Goal: Information Seeking & Learning: Learn about a topic

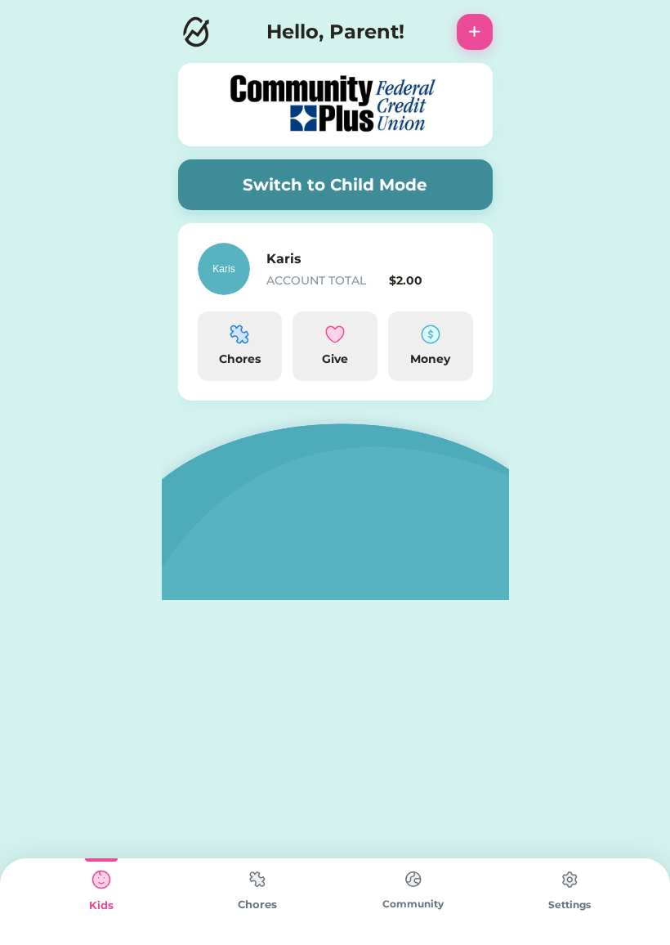
click at [88, 907] on div "Kids" at bounding box center [101, 906] width 156 height 16
click at [196, 186] on button "Switch to Child Mode" at bounding box center [335, 184] width 315 height 51
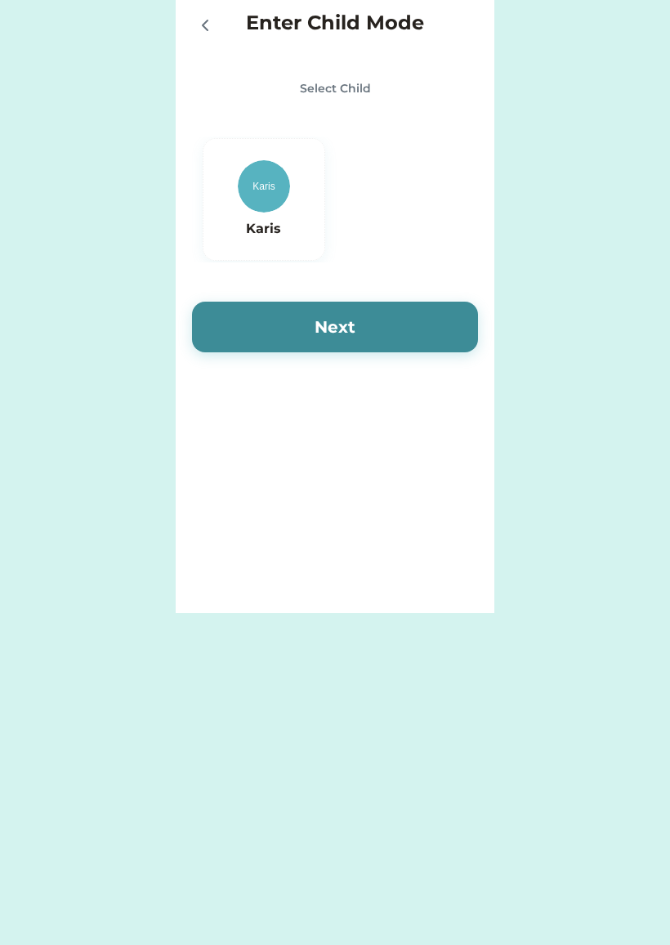
click at [271, 194] on img at bounding box center [264, 186] width 52 height 52
click at [235, 316] on button "Next" at bounding box center [335, 327] width 286 height 51
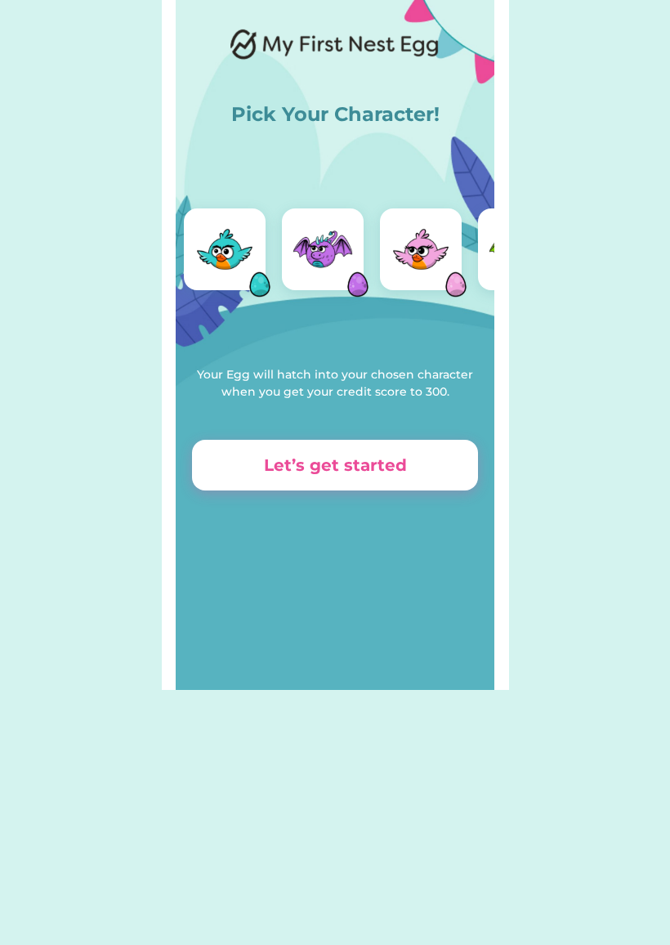
click at [430, 232] on img at bounding box center [420, 249] width 65 height 65
click at [333, 217] on img at bounding box center [322, 249] width 65 height 65
click at [325, 244] on img at bounding box center [322, 249] width 65 height 65
click at [431, 230] on img at bounding box center [420, 249] width 65 height 65
click at [454, 272] on img at bounding box center [456, 284] width 49 height 49
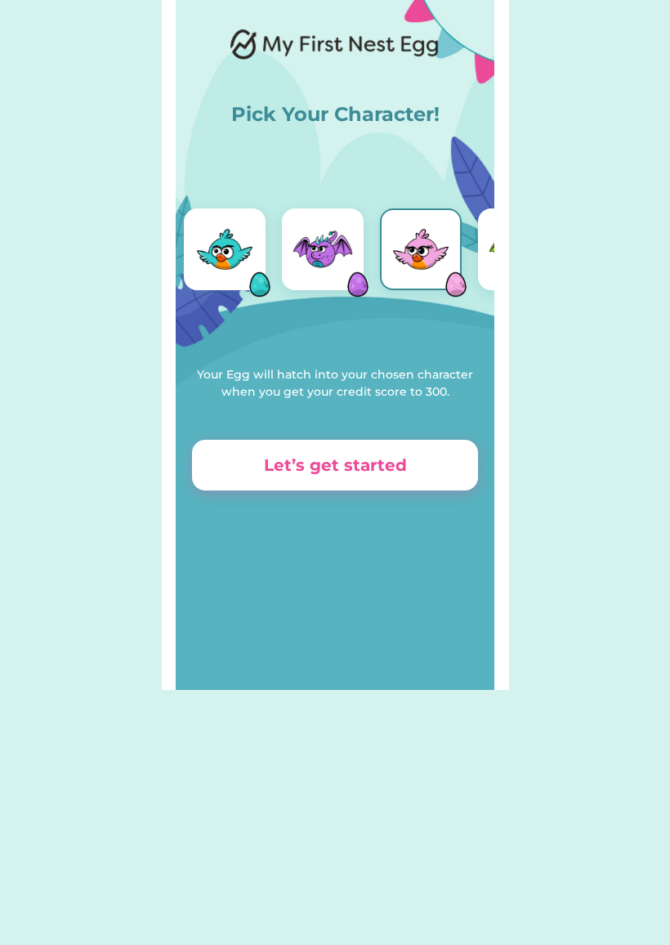
click at [378, 477] on button "Let’s get started" at bounding box center [335, 465] width 286 height 51
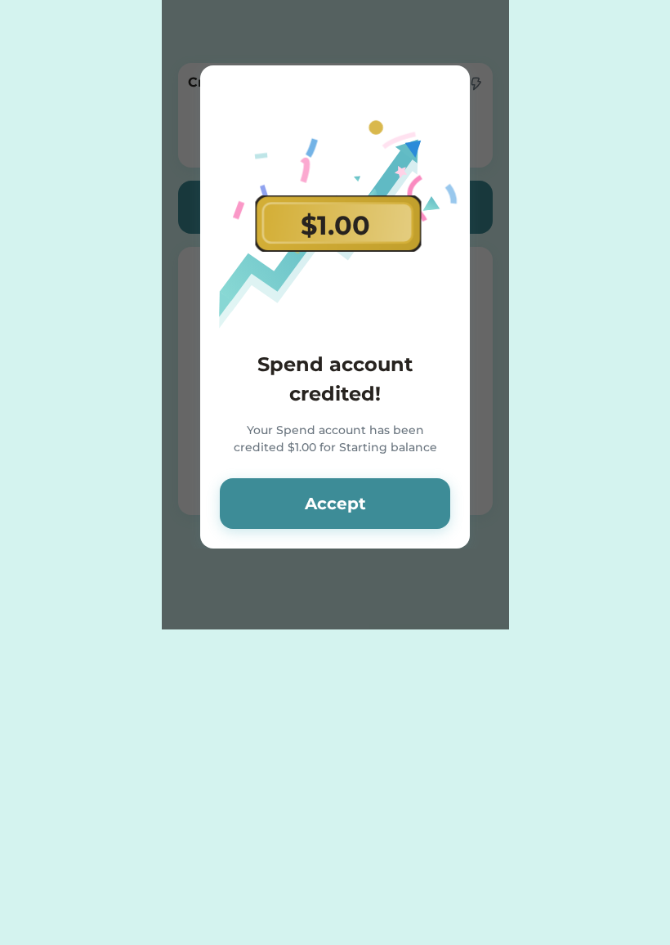
click at [422, 506] on button "Accept" at bounding box center [335, 503] width 231 height 51
click at [419, 515] on button "Accept" at bounding box center [335, 503] width 231 height 51
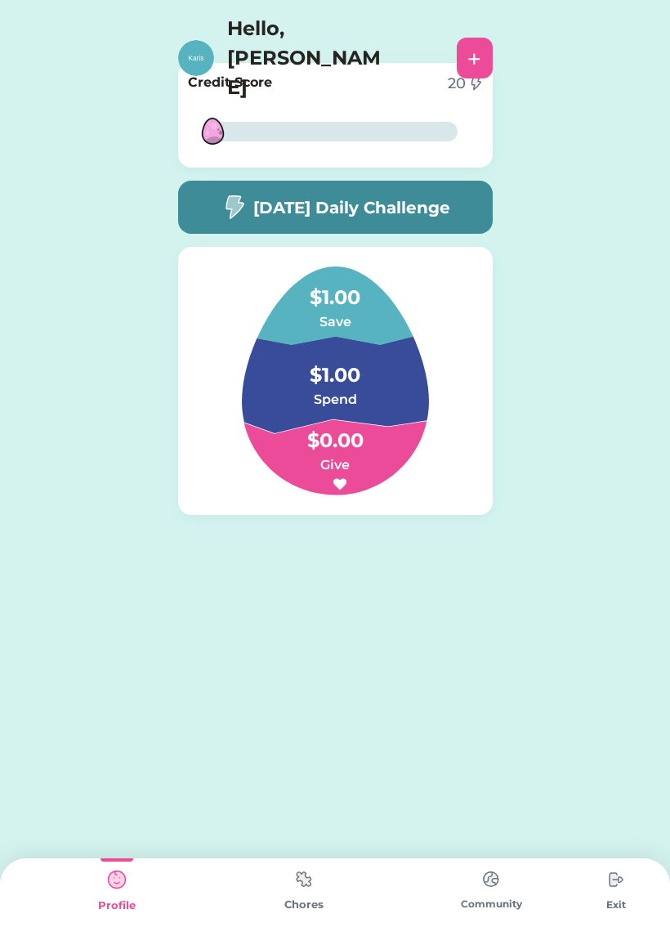
click at [449, 218] on h5 "[DATE] Daily Challenge" at bounding box center [351, 207] width 197 height 25
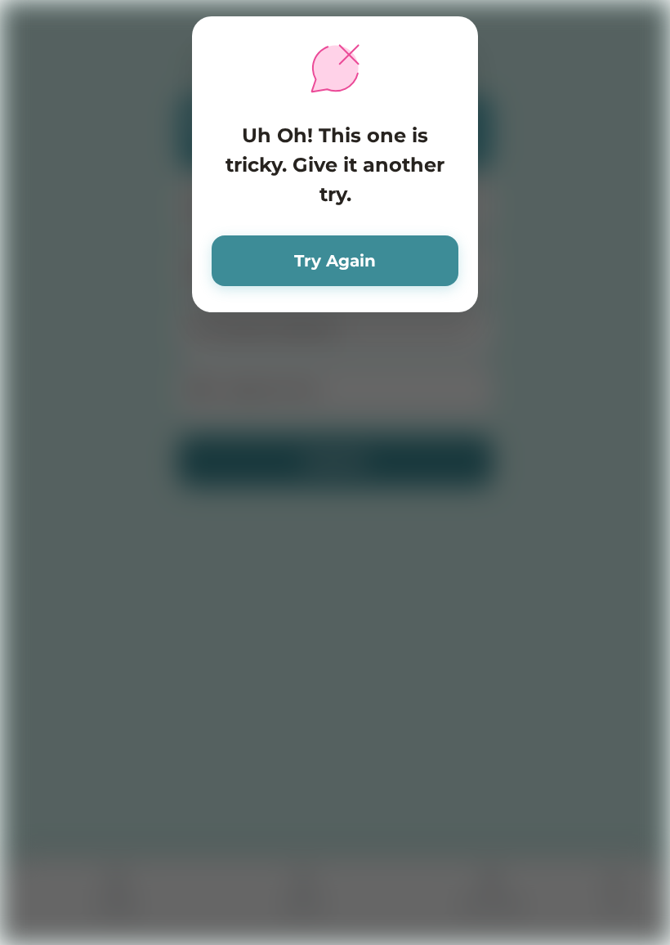
click at [435, 261] on button "Try Again" at bounding box center [335, 260] width 247 height 51
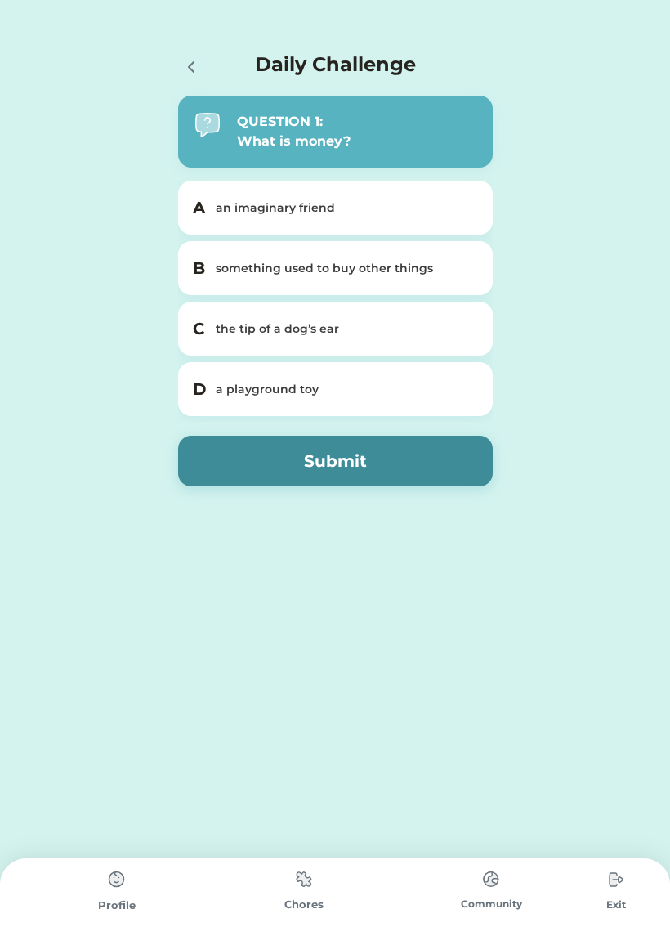
click at [223, 257] on div "B something used to buy other things" at bounding box center [335, 268] width 315 height 54
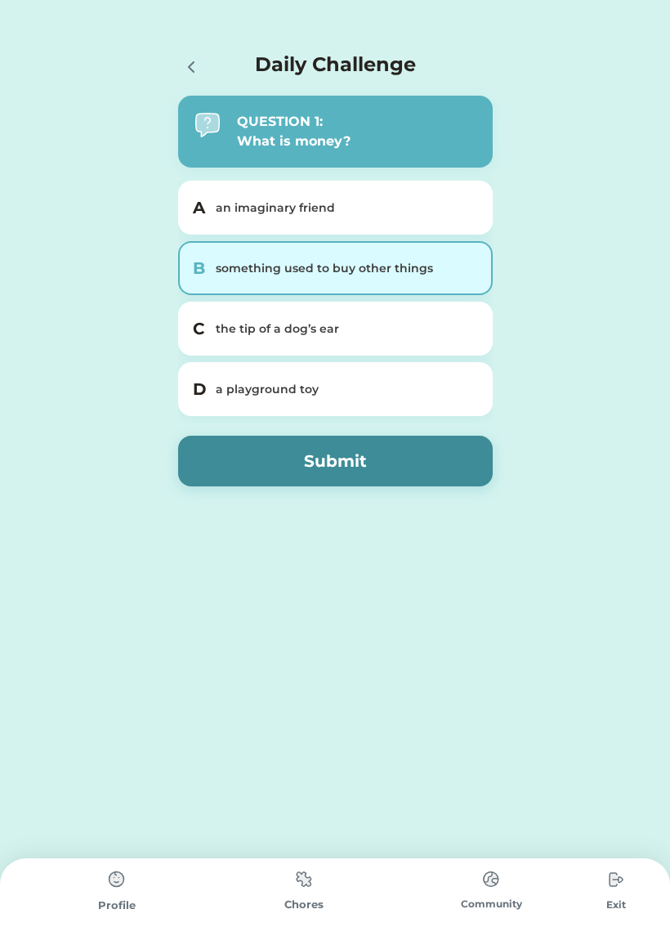
click at [262, 447] on button "Submit" at bounding box center [335, 461] width 315 height 51
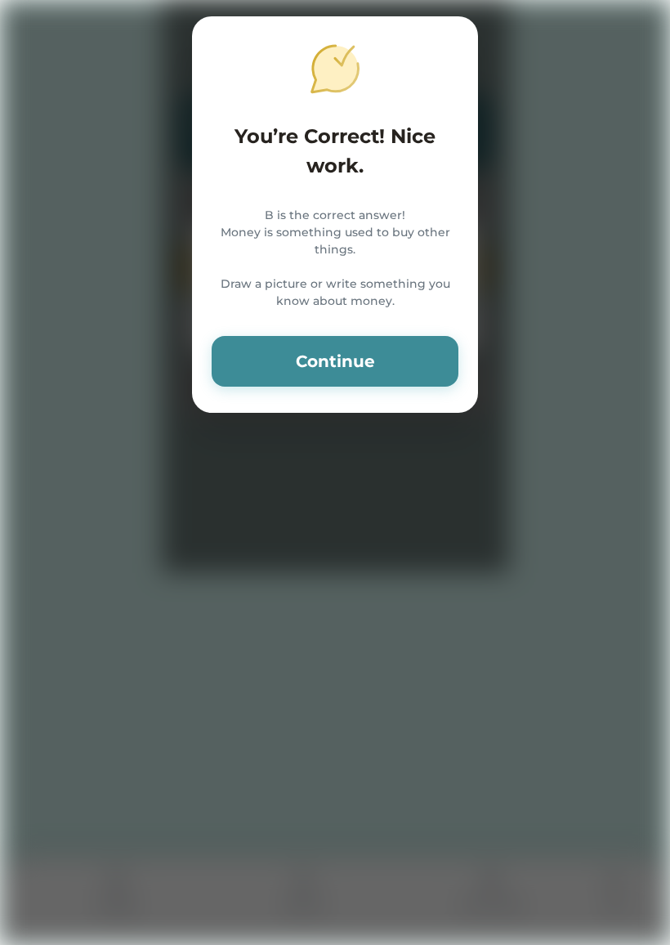
click at [283, 387] on button "Continue" at bounding box center [335, 361] width 247 height 51
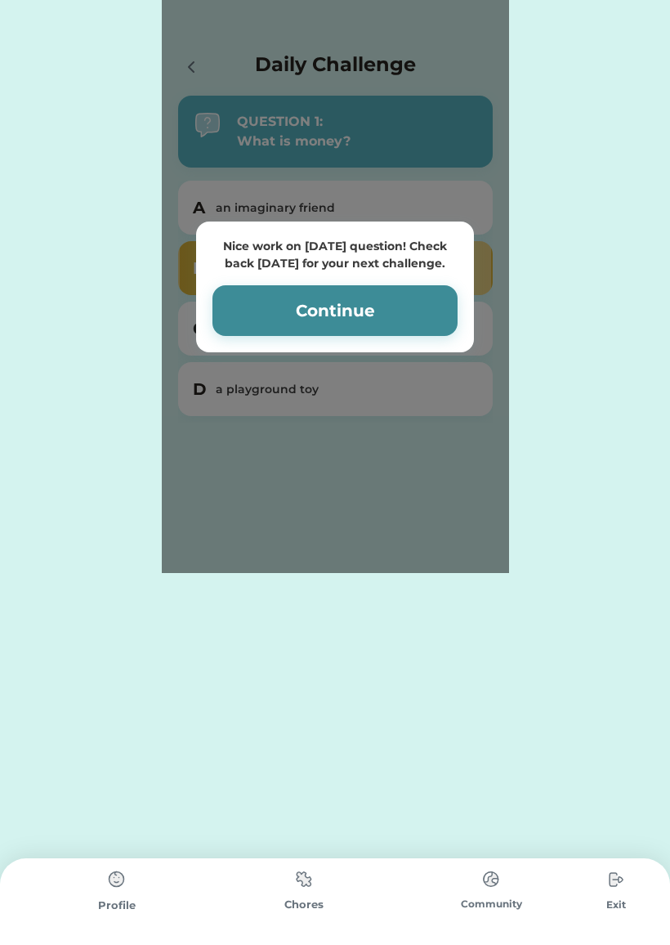
click at [229, 319] on button "Continue" at bounding box center [335, 310] width 245 height 51
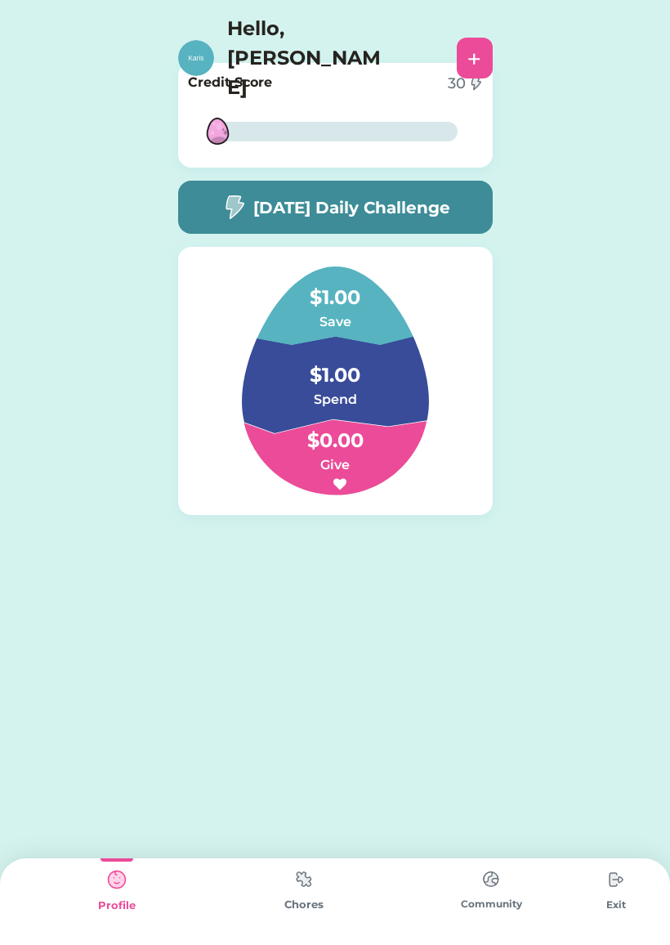
click at [295, 881] on img at bounding box center [304, 879] width 33 height 32
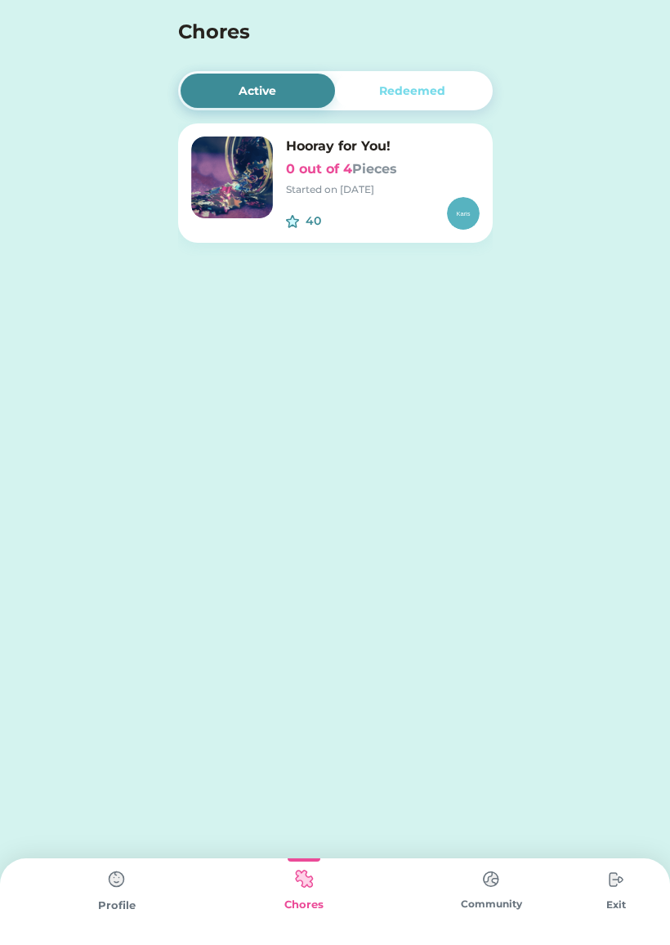
click at [375, 100] on div "Redeemed" at bounding box center [412, 91] width 155 height 34
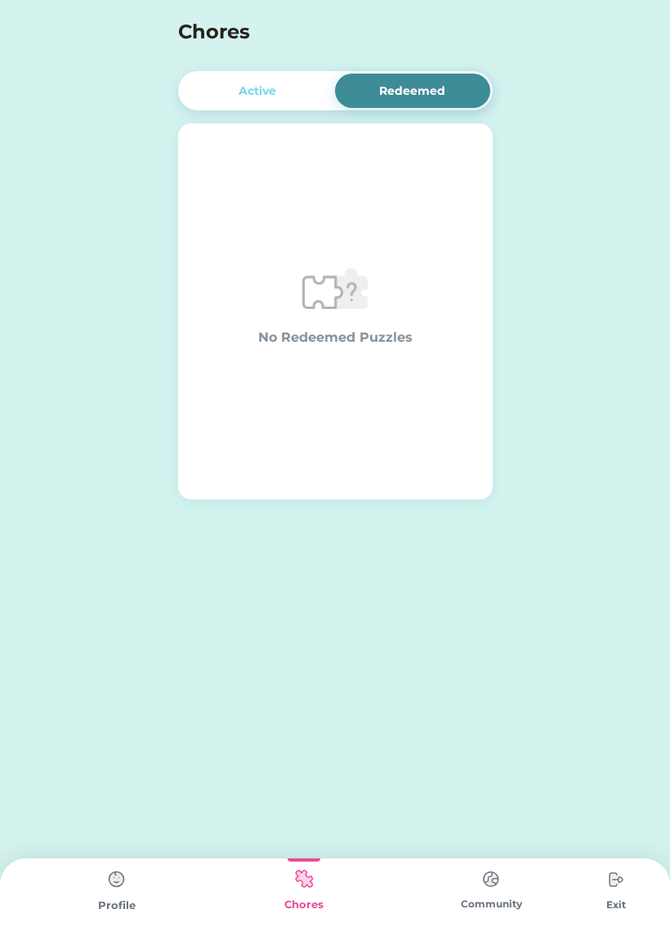
click at [244, 97] on div "Active" at bounding box center [258, 91] width 38 height 17
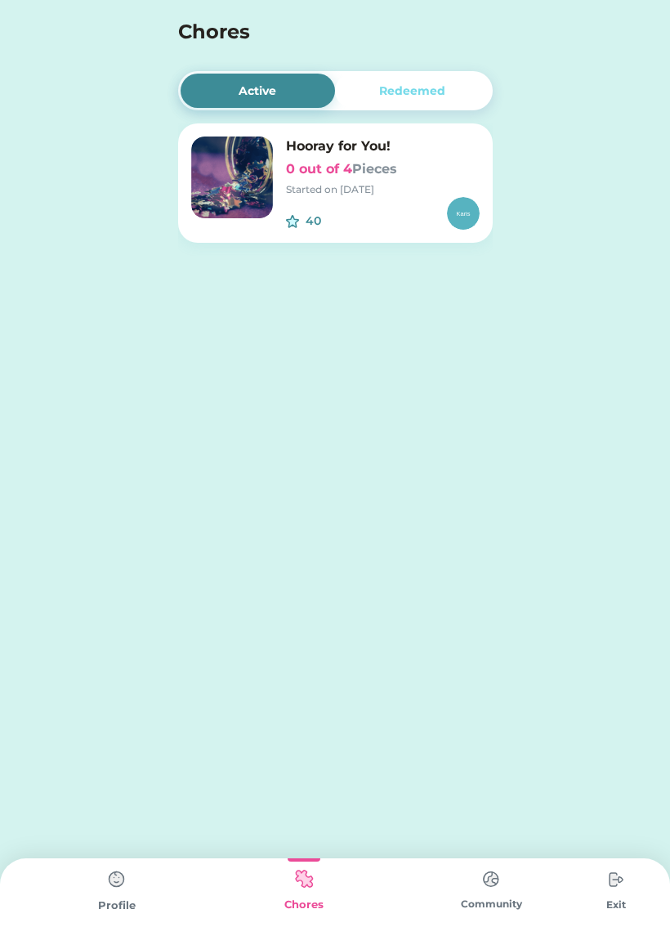
click at [507, 890] on img at bounding box center [491, 879] width 33 height 32
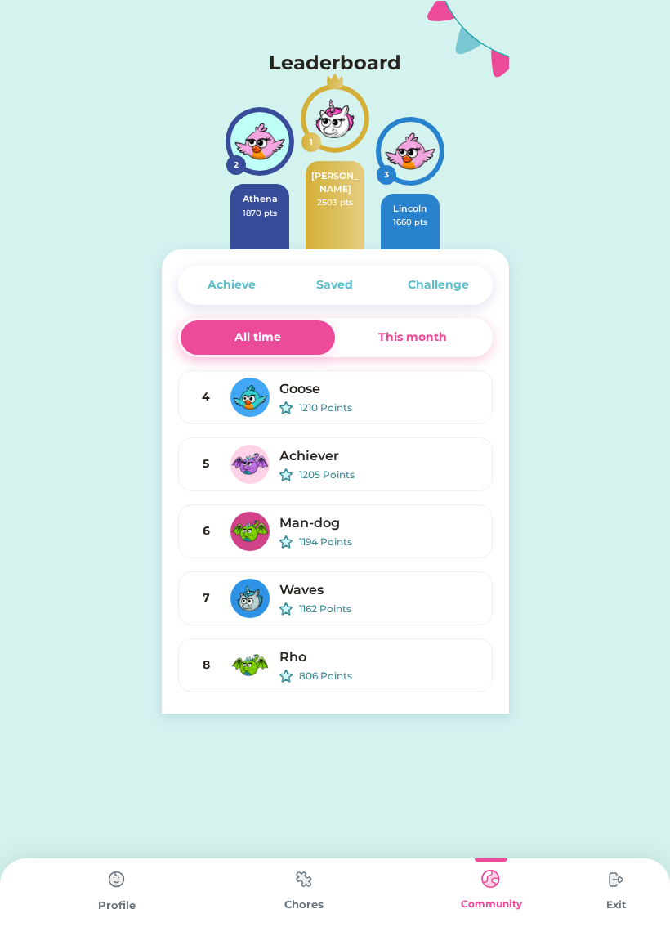
click at [112, 893] on img at bounding box center [117, 879] width 33 height 33
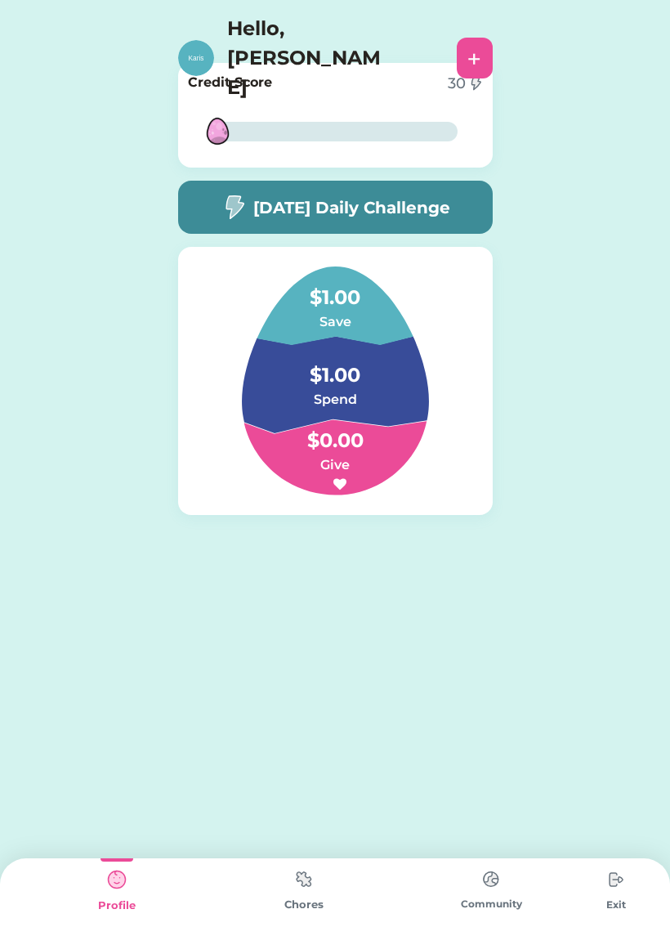
click at [313, 884] on img at bounding box center [304, 879] width 33 height 32
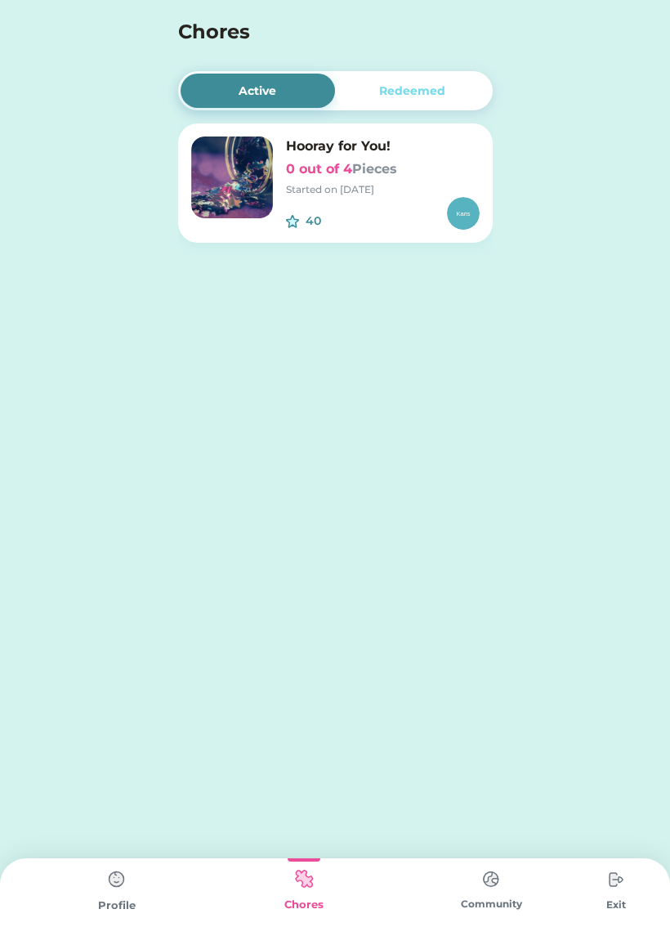
click at [101, 889] on img at bounding box center [117, 879] width 33 height 33
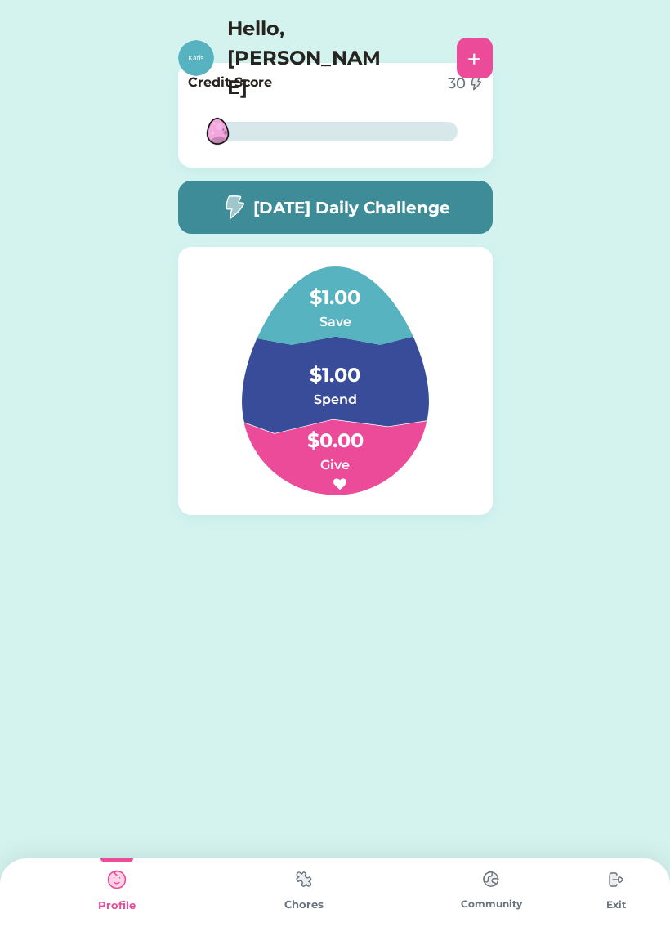
click at [318, 892] on img at bounding box center [304, 879] width 33 height 32
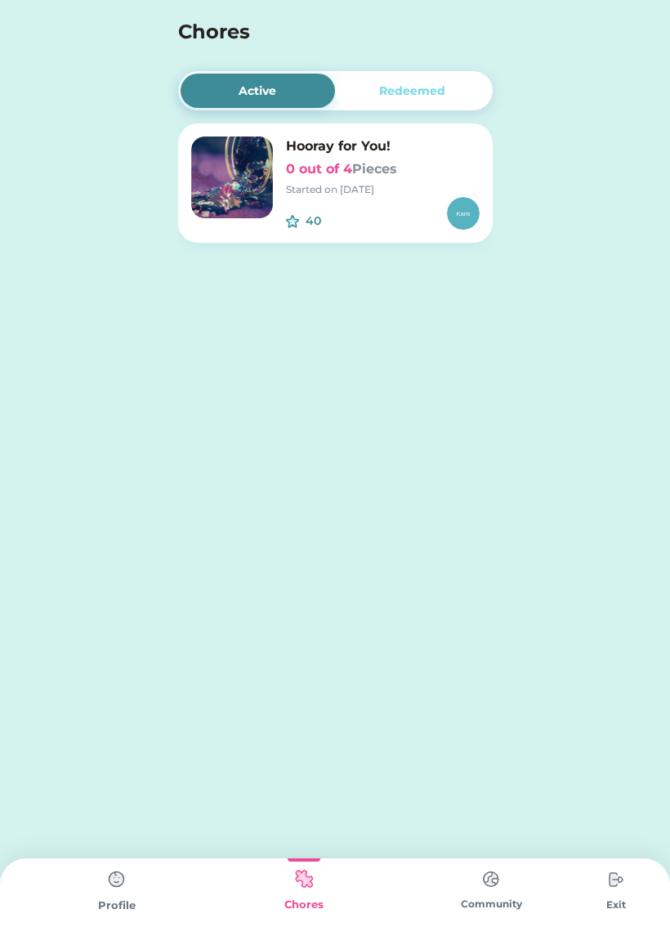
click at [239, 172] on img at bounding box center [232, 178] width 82 height 82
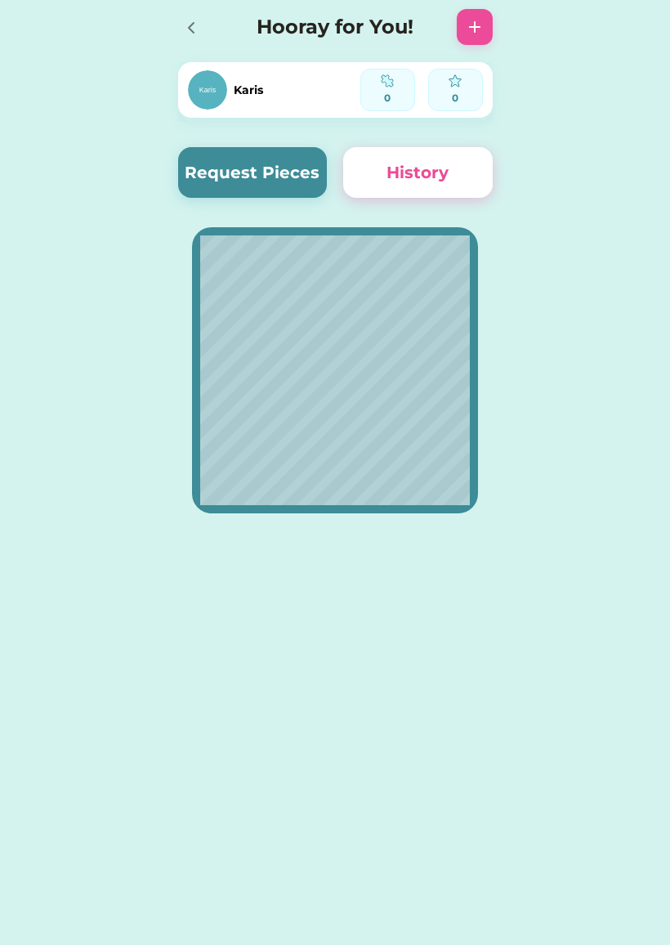
click at [195, 13] on div at bounding box center [196, 27] width 36 height 36
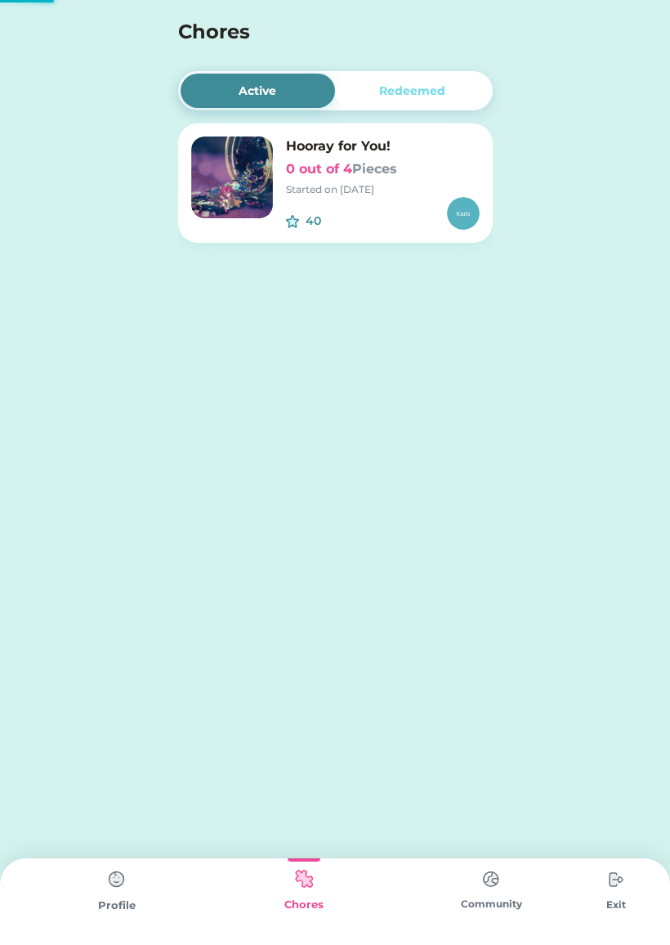
click at [190, 31] on h4 "Chores" at bounding box center [313, 31] width 271 height 29
click at [301, 887] on img at bounding box center [304, 879] width 33 height 32
click at [293, 847] on div "Enter Child Mode Select Child [PERSON_NAME] Next Active Redeemed Hooray for You…" at bounding box center [335, 472] width 670 height 945
click at [468, 863] on div "Community" at bounding box center [491, 901] width 187 height 87
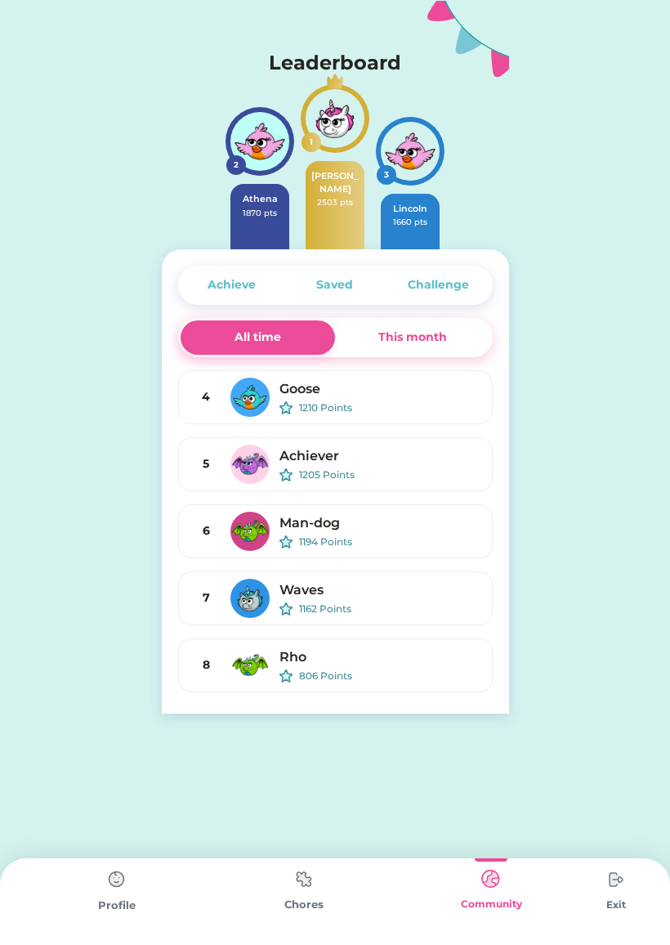
click at [461, 330] on div "This month" at bounding box center [412, 337] width 155 height 34
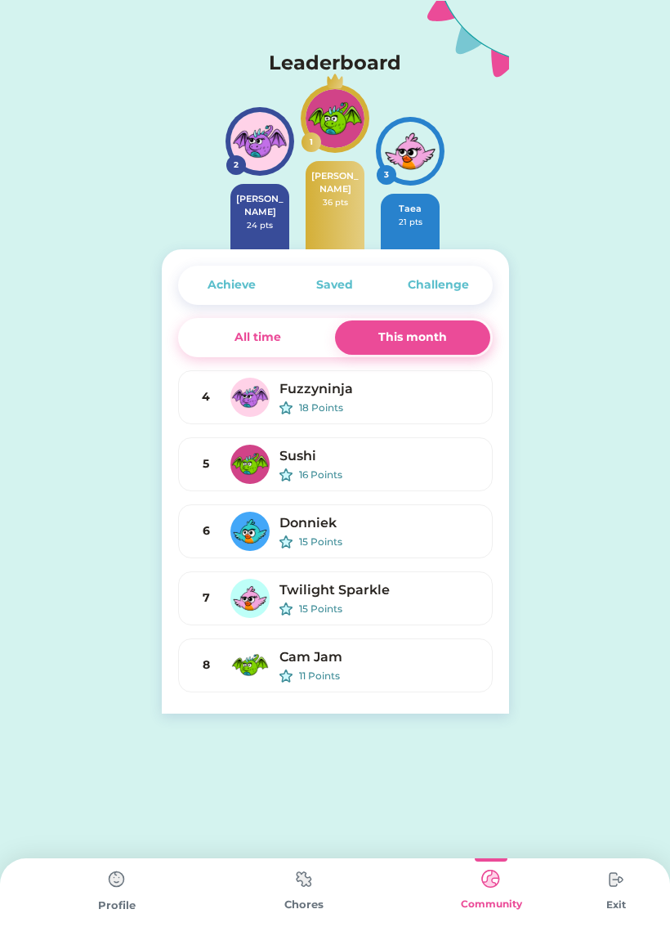
click at [274, 340] on div "All time" at bounding box center [258, 337] width 47 height 17
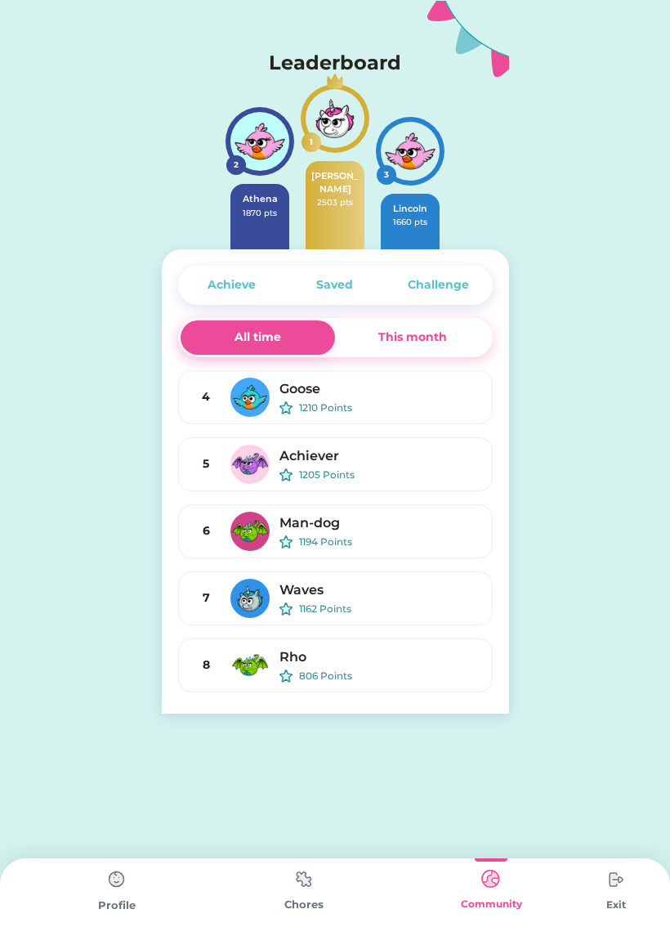
click at [117, 905] on div "Profile" at bounding box center [116, 906] width 187 height 16
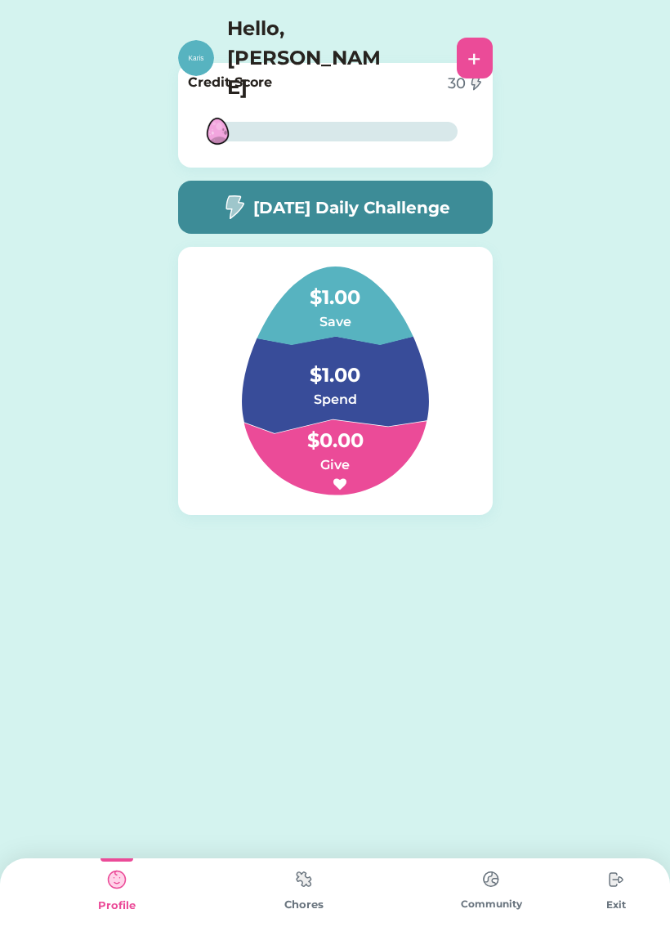
click at [298, 895] on img at bounding box center [304, 879] width 33 height 32
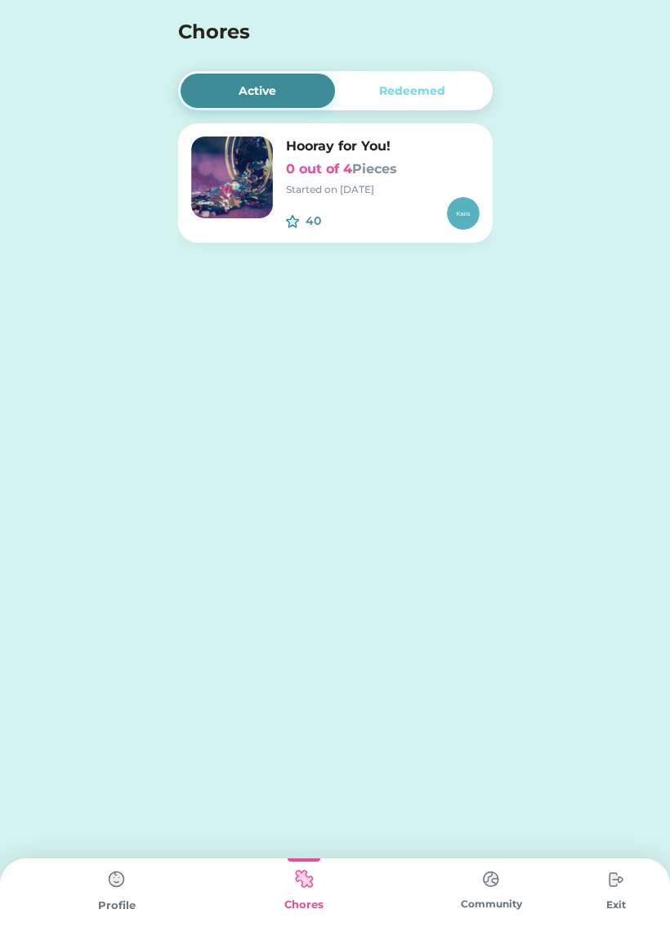
click at [118, 907] on div "Profile" at bounding box center [116, 906] width 187 height 16
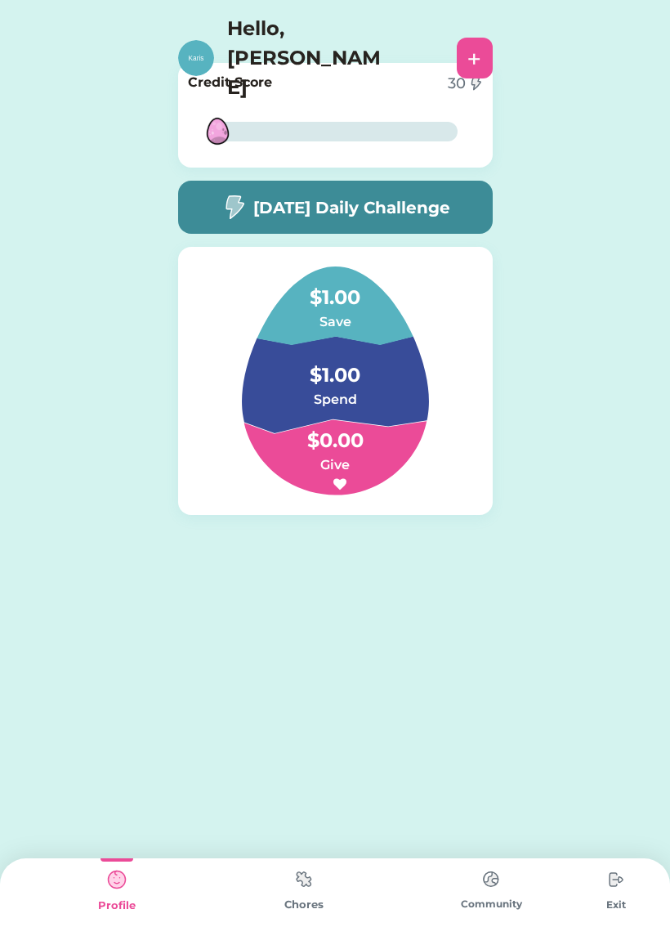
click at [204, 40] on img at bounding box center [196, 58] width 36 height 36
click at [187, 40] on img at bounding box center [196, 58] width 36 height 36
click at [280, 25] on h4 "Hello, [PERSON_NAME]" at bounding box center [308, 58] width 163 height 88
click at [341, 22] on h4 "Hello, [PERSON_NAME]" at bounding box center [308, 58] width 163 height 88
click at [280, 21] on h4 "Hello, [PERSON_NAME]" at bounding box center [308, 58] width 163 height 88
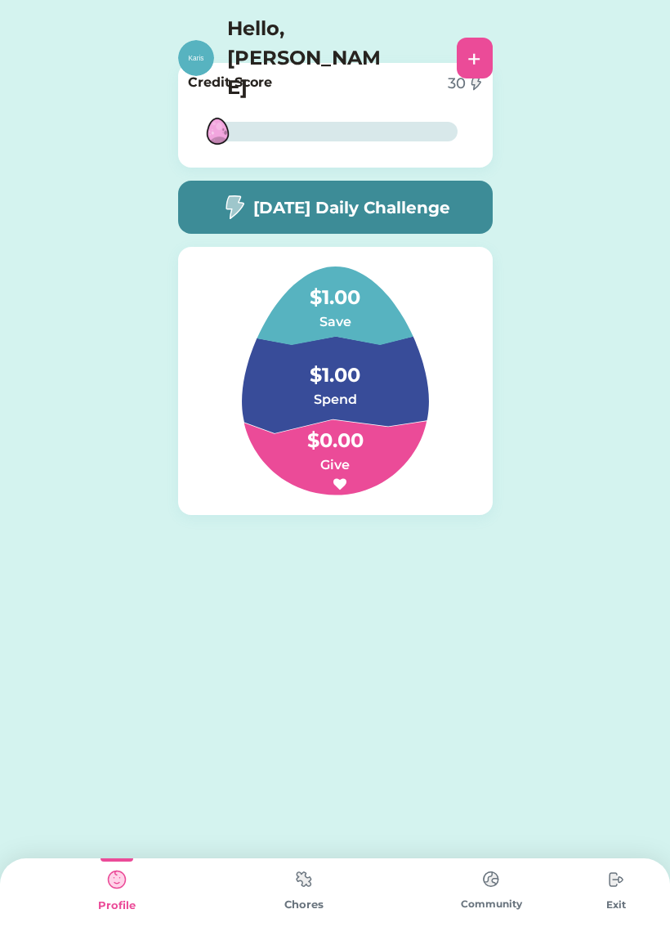
click at [210, 40] on img at bounding box center [196, 58] width 36 height 36
click at [195, 40] on img at bounding box center [196, 58] width 36 height 36
click at [437, 213] on h5 "[DATE] Daily Challenge" at bounding box center [351, 207] width 197 height 25
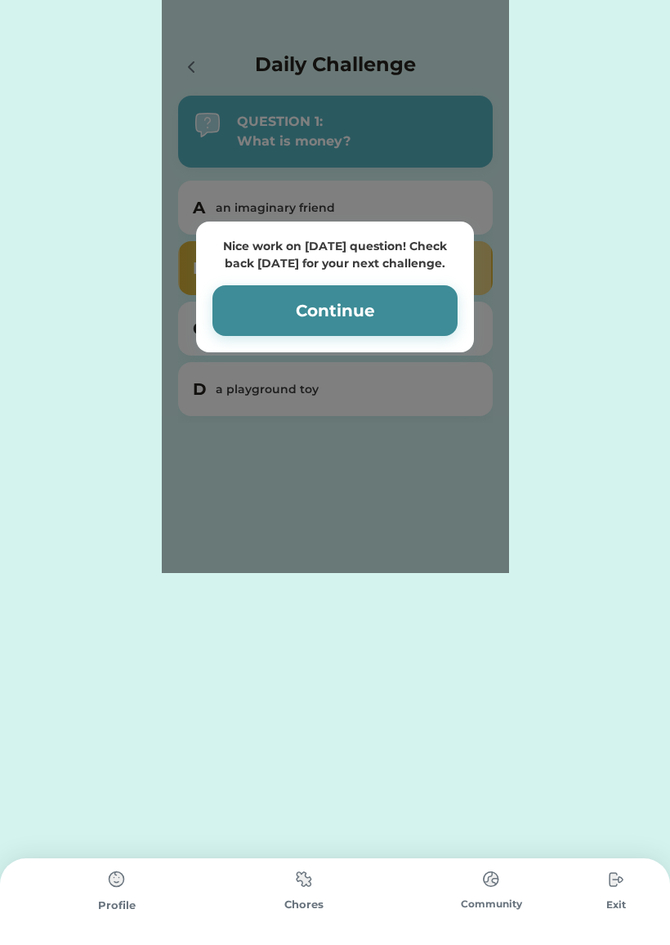
click at [392, 302] on button "Continue" at bounding box center [335, 310] width 245 height 51
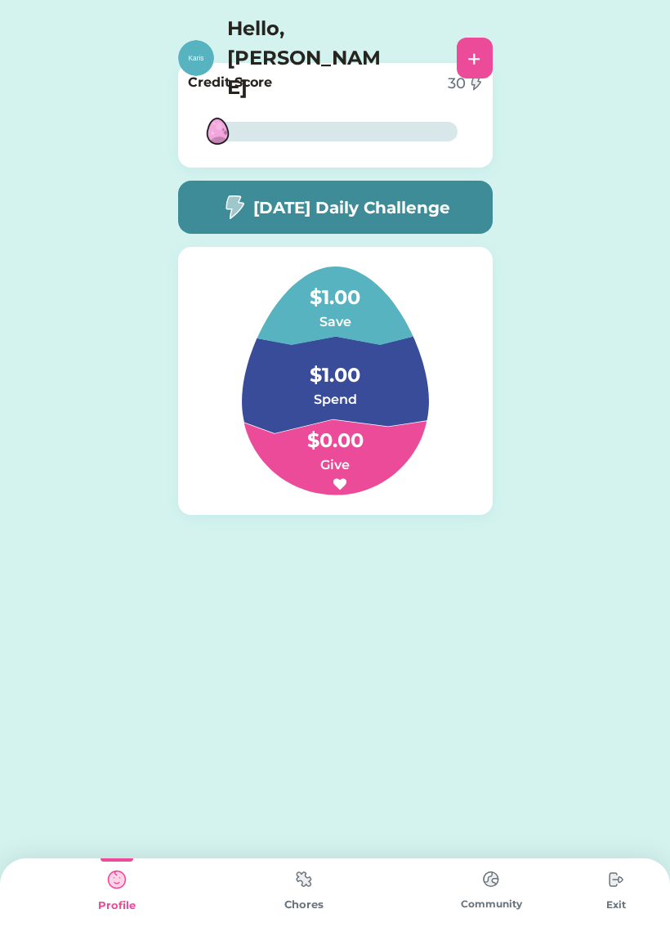
click at [630, 877] on img at bounding box center [616, 879] width 33 height 33
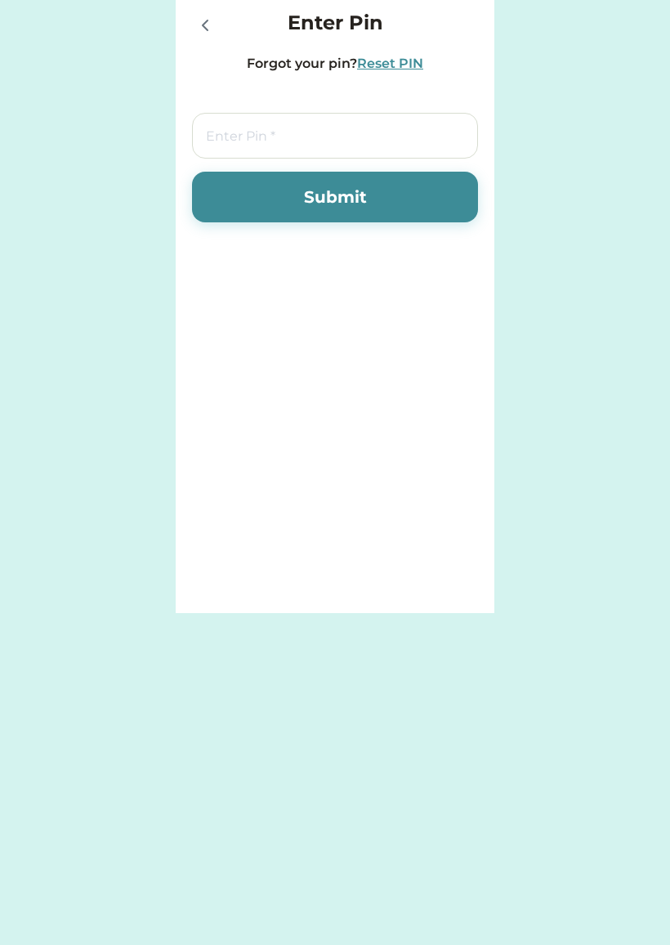
click at [209, 18] on icon at bounding box center [205, 26] width 20 height 20
